Goal: Transaction & Acquisition: Book appointment/travel/reservation

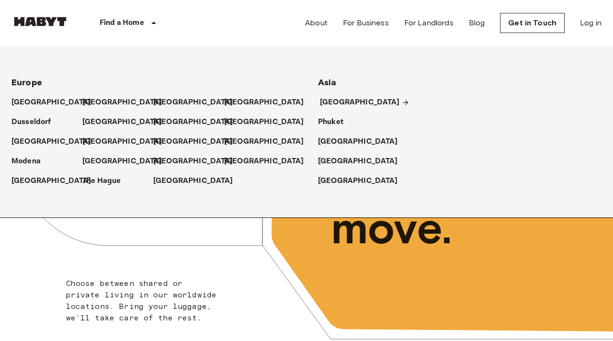
click at [332, 100] on p "[GEOGRAPHIC_DATA]" at bounding box center [360, 102] width 80 height 11
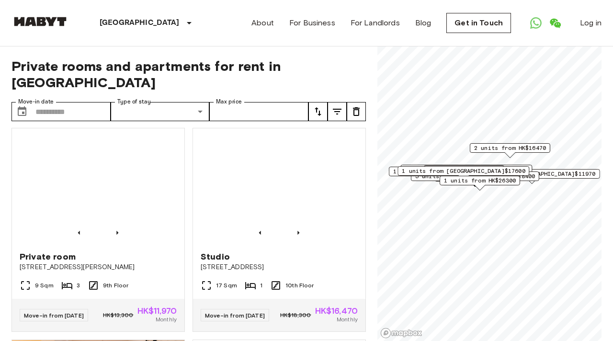
scroll to position [1, 0]
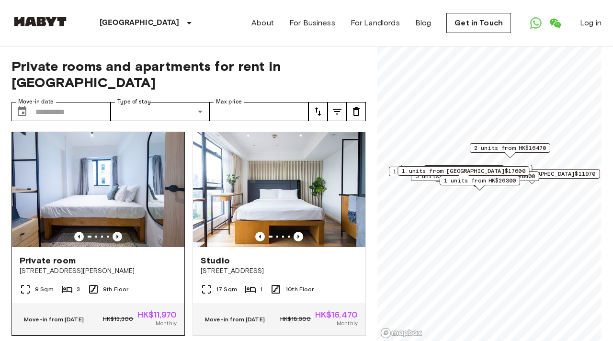
click at [117, 232] on icon "Previous image" at bounding box center [117, 237] width 10 height 10
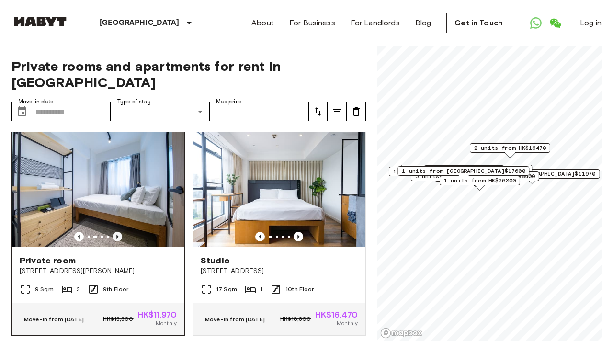
click at [117, 232] on icon "Previous image" at bounding box center [117, 237] width 10 height 10
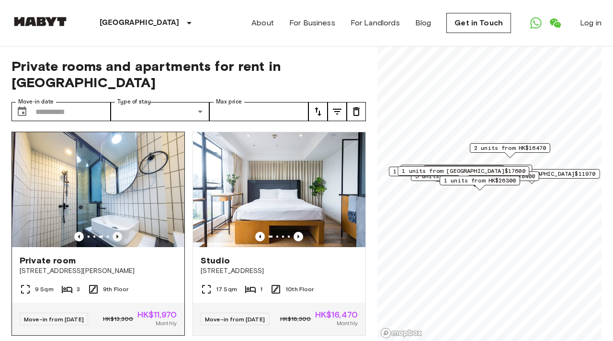
click at [117, 232] on icon "Previous image" at bounding box center [117, 237] width 10 height 10
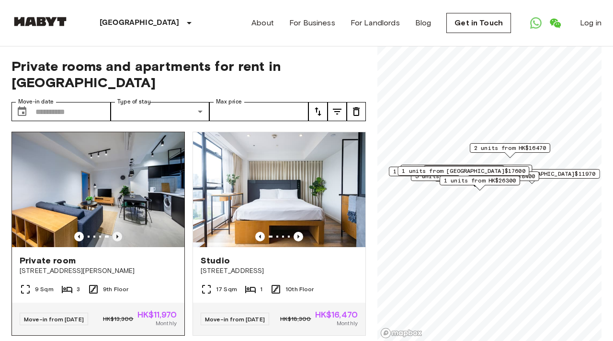
click at [117, 232] on icon "Previous image" at bounding box center [117, 237] width 10 height 10
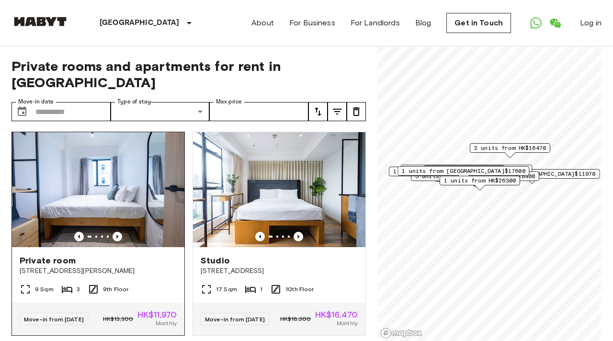
click at [59, 255] on span "Private room" at bounding box center [48, 260] width 56 height 11
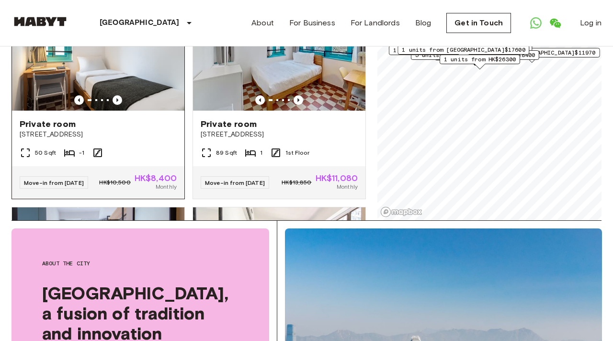
scroll to position [1708, 0]
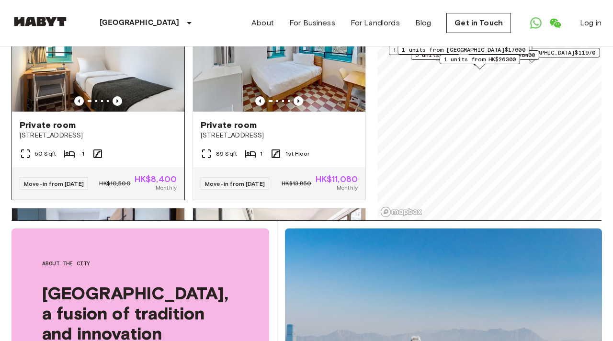
click at [72, 131] on span "Private room" at bounding box center [48, 124] width 56 height 11
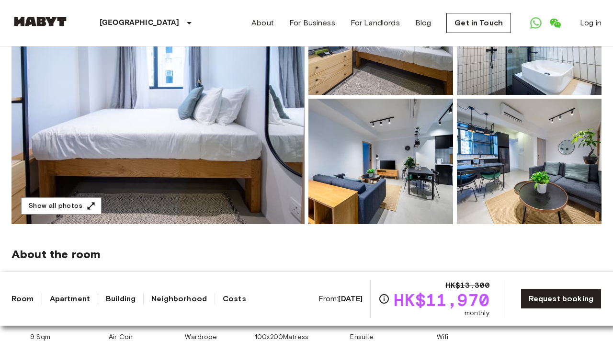
scroll to position [148, 0]
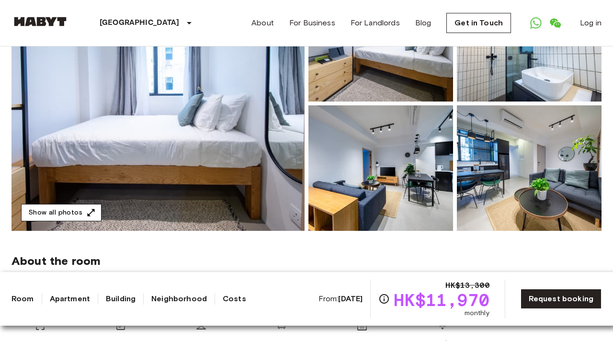
click at [90, 211] on icon "button" at bounding box center [91, 212] width 7 height 7
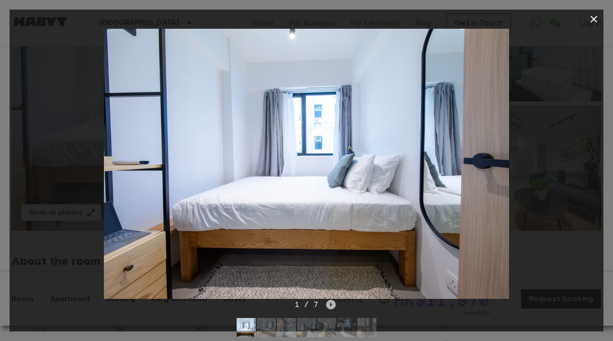
click at [331, 303] on icon "Next image" at bounding box center [331, 305] width 10 height 10
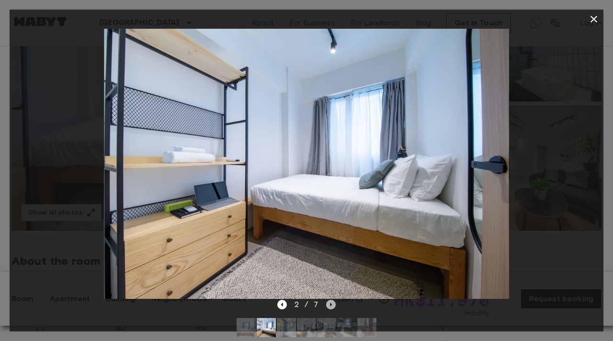
click at [331, 303] on icon "Next image" at bounding box center [331, 305] width 10 height 10
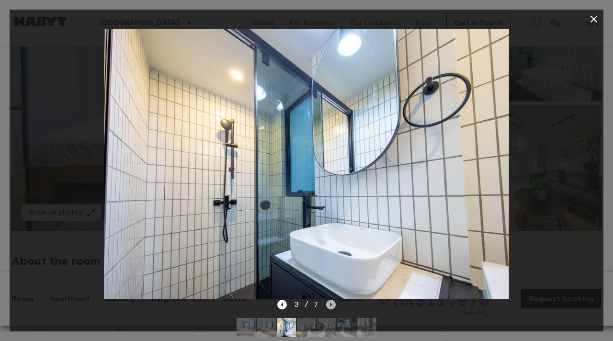
click at [331, 303] on icon "Next image" at bounding box center [331, 305] width 10 height 10
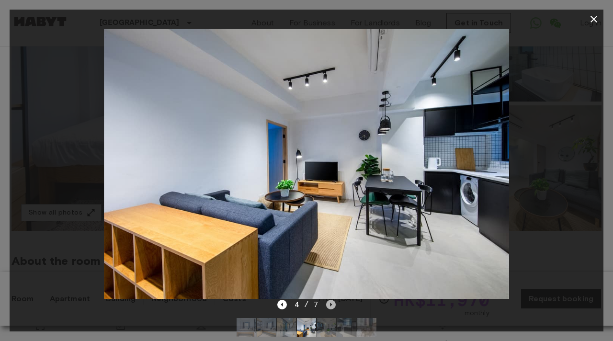
click at [331, 303] on icon "Next image" at bounding box center [331, 305] width 10 height 10
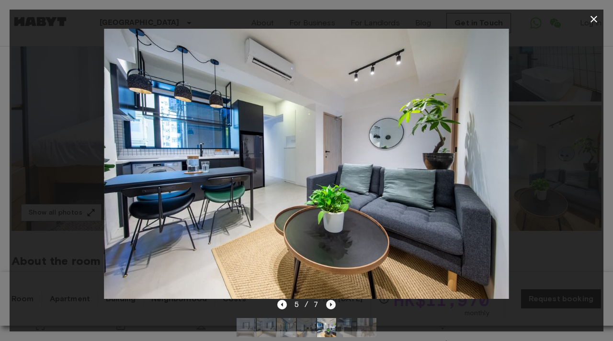
click at [331, 303] on icon "Next image" at bounding box center [331, 305] width 10 height 10
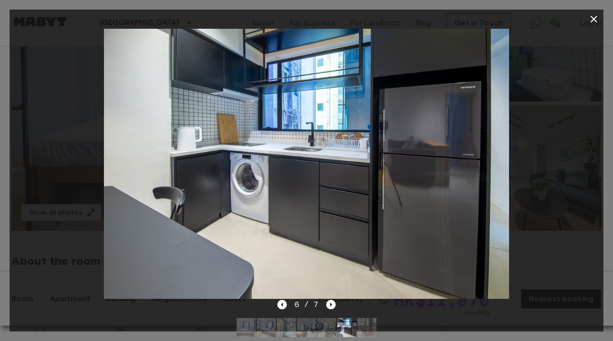
click at [596, 18] on icon "button" at bounding box center [593, 18] width 11 height 11
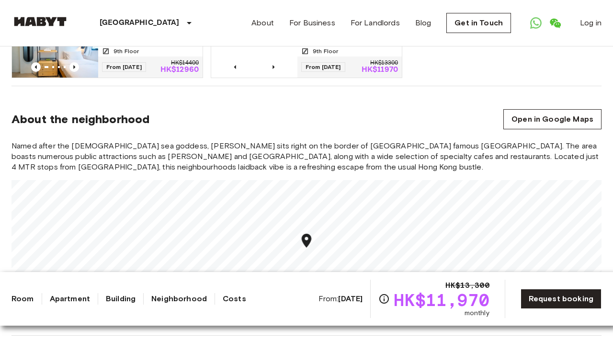
scroll to position [683, 0]
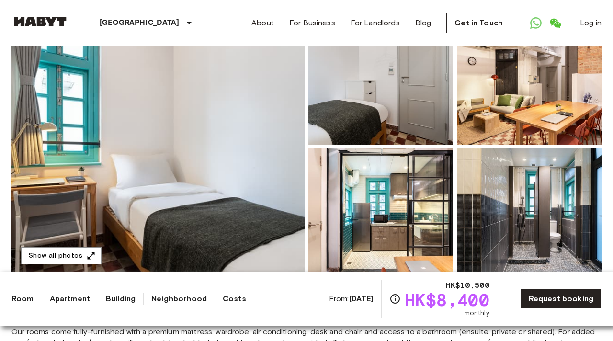
scroll to position [100, 0]
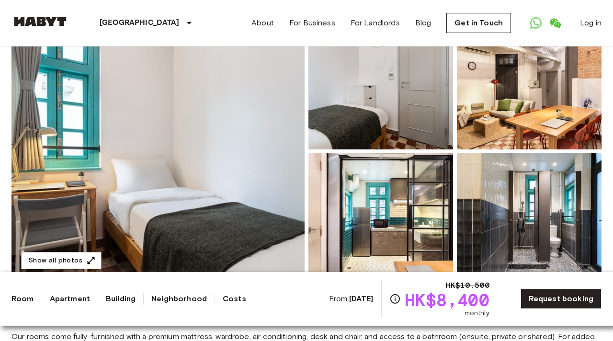
click at [188, 142] on img at bounding box center [157, 151] width 293 height 255
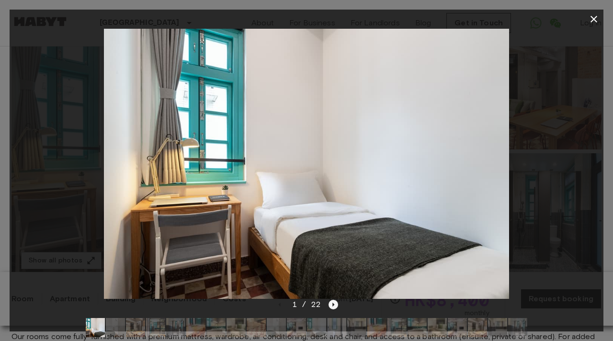
click at [333, 305] on icon "Next image" at bounding box center [334, 304] width 2 height 4
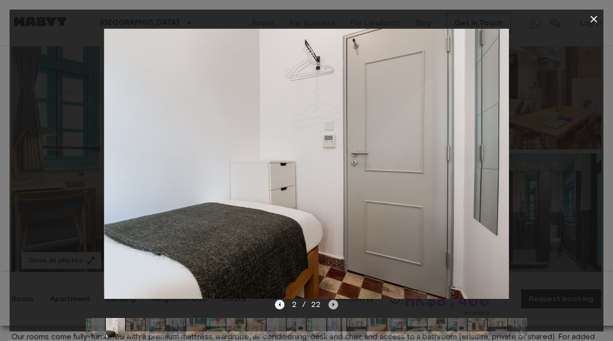
click at [333, 305] on icon "Next image" at bounding box center [334, 304] width 2 height 4
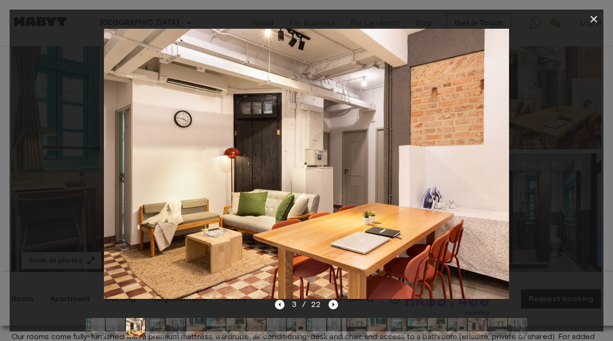
click at [333, 305] on icon "Next image" at bounding box center [334, 304] width 2 height 4
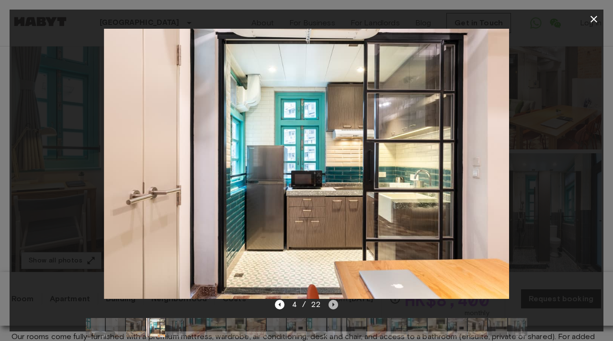
click at [333, 305] on icon "Next image" at bounding box center [334, 304] width 2 height 4
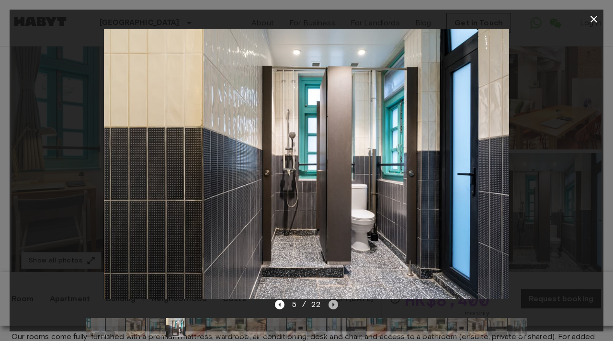
click at [333, 305] on icon "Next image" at bounding box center [334, 304] width 2 height 4
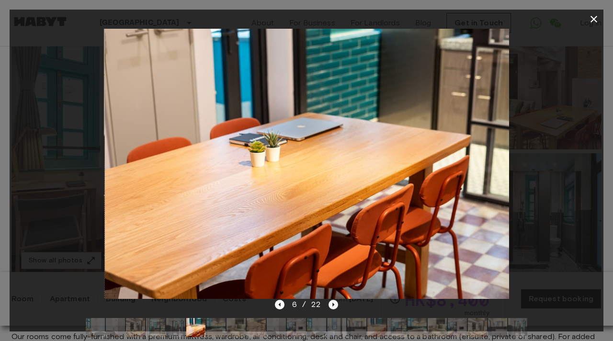
click at [333, 305] on icon "Next image" at bounding box center [334, 304] width 2 height 4
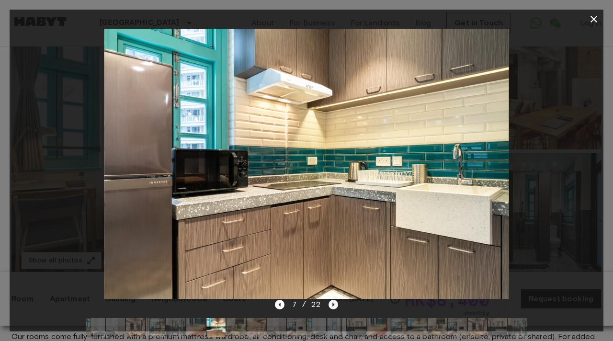
click at [333, 305] on icon "Next image" at bounding box center [334, 304] width 2 height 4
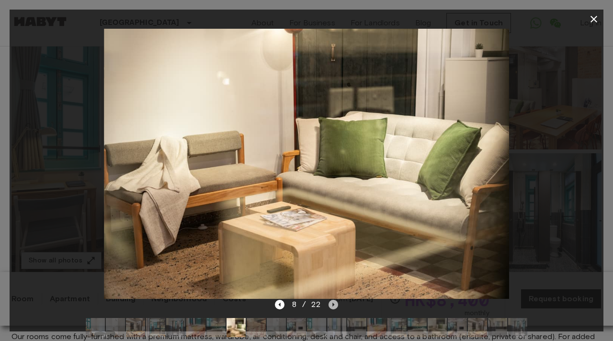
click at [333, 305] on icon "Next image" at bounding box center [334, 304] width 2 height 4
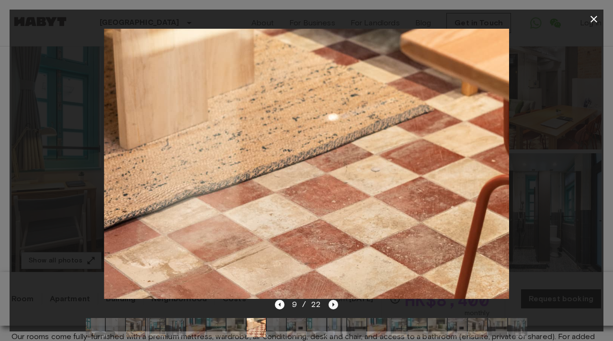
click at [333, 305] on icon "Next image" at bounding box center [334, 304] width 2 height 4
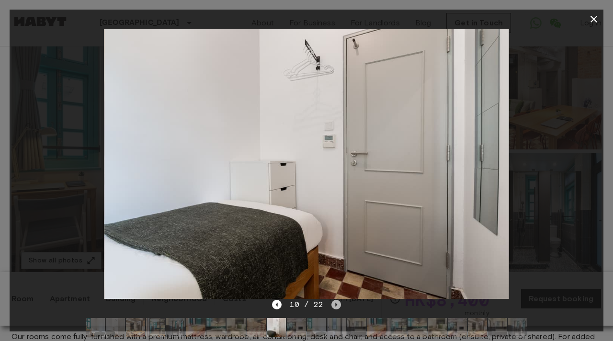
click at [332, 305] on icon "Next image" at bounding box center [336, 305] width 10 height 10
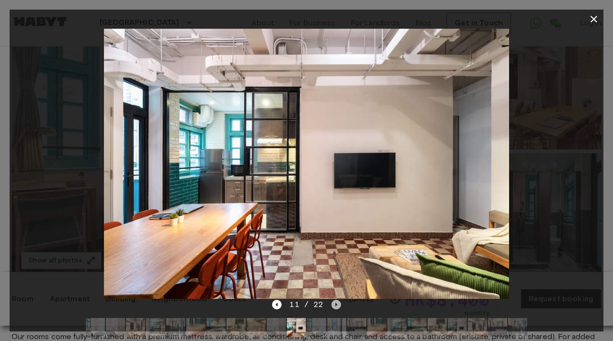
click at [332, 305] on icon "Next image" at bounding box center [336, 305] width 10 height 10
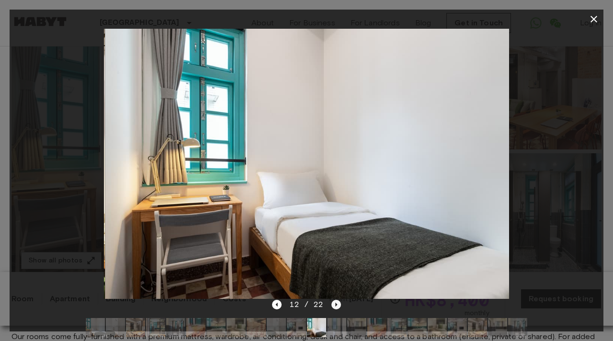
click at [332, 305] on icon "Next image" at bounding box center [336, 305] width 10 height 10
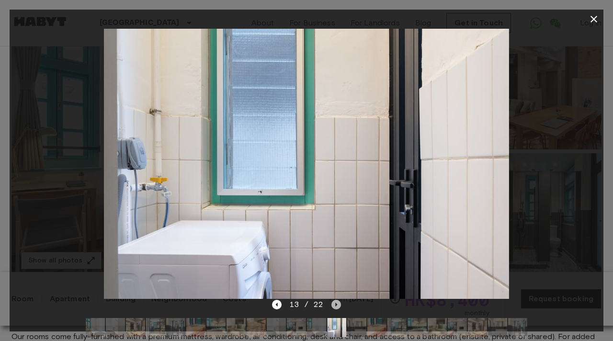
click at [332, 305] on icon "Next image" at bounding box center [336, 305] width 10 height 10
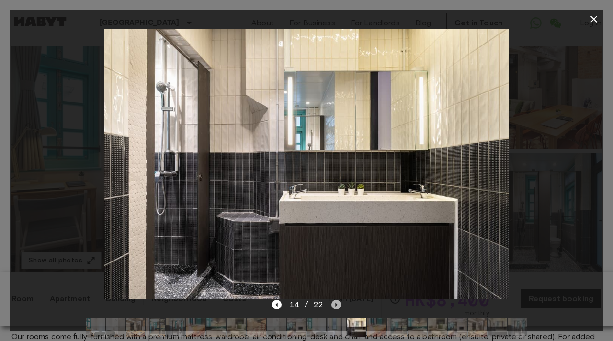
click at [332, 305] on icon "Next image" at bounding box center [336, 305] width 10 height 10
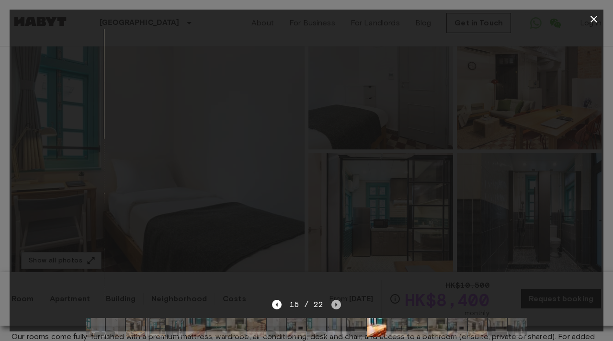
click at [332, 305] on icon "Next image" at bounding box center [336, 305] width 10 height 10
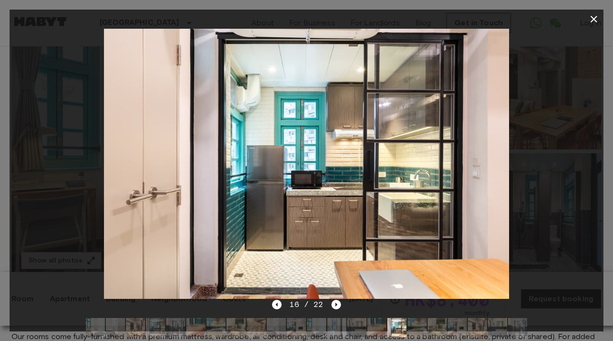
click at [342, 285] on img at bounding box center [306, 164] width 405 height 270
click at [334, 310] on div "16 / 22" at bounding box center [306, 304] width 68 height 11
click at [334, 305] on icon "Next image" at bounding box center [336, 305] width 10 height 10
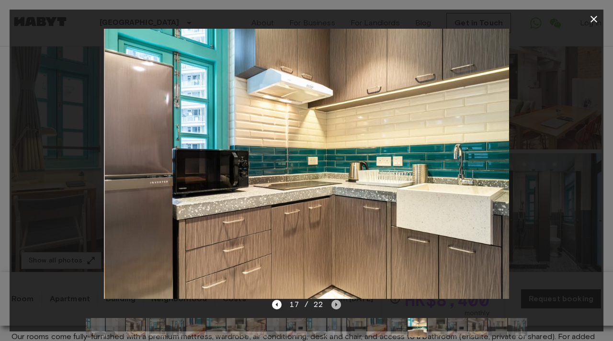
click at [334, 305] on icon "Next image" at bounding box center [336, 305] width 10 height 10
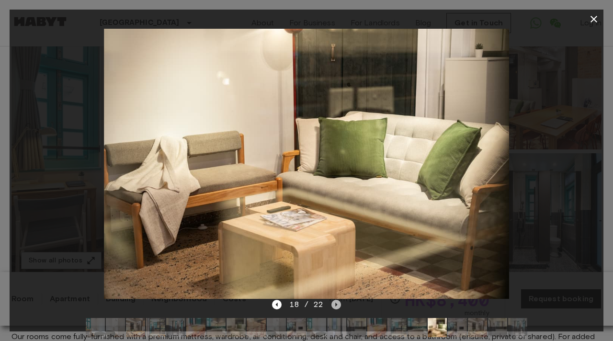
click at [334, 305] on icon "Next image" at bounding box center [336, 305] width 10 height 10
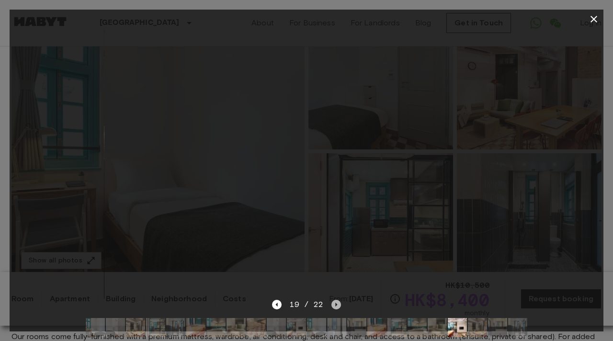
click at [334, 305] on icon "Next image" at bounding box center [336, 305] width 10 height 10
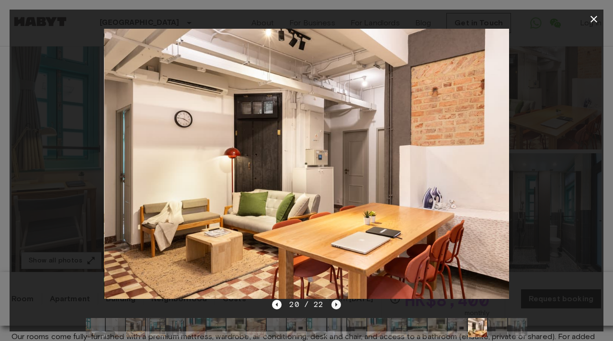
click at [334, 305] on icon "Next image" at bounding box center [336, 305] width 10 height 10
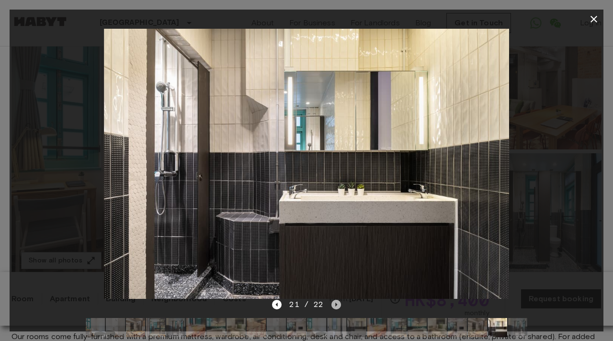
click at [334, 305] on icon "Next image" at bounding box center [336, 305] width 10 height 10
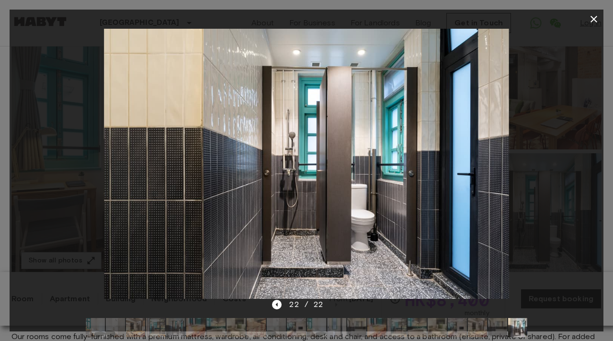
click at [595, 21] on icon "button" at bounding box center [593, 18] width 11 height 11
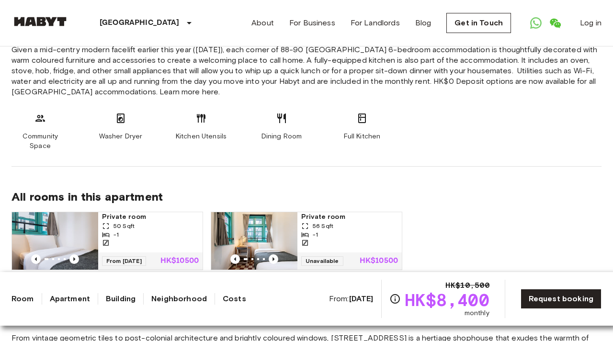
scroll to position [534, 0]
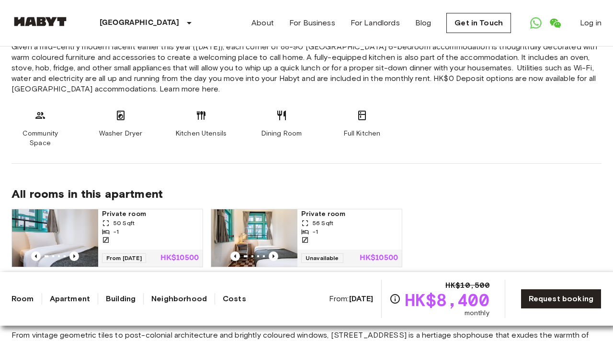
click at [131, 209] on span "Private room" at bounding box center [150, 214] width 97 height 10
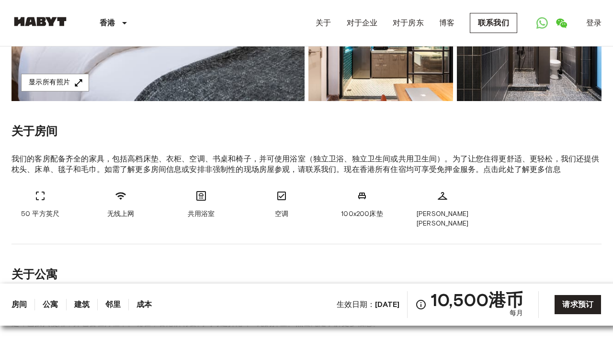
scroll to position [279, 0]
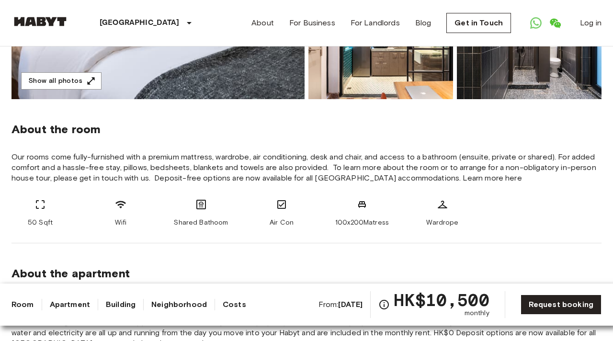
click at [322, 134] on span "About the room" at bounding box center [306, 129] width 590 height 14
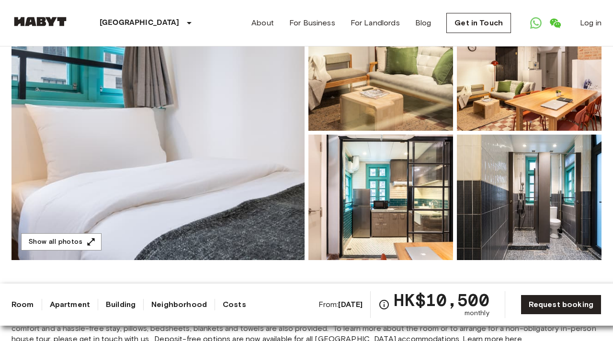
scroll to position [117, 0]
